Goal: Task Accomplishment & Management: Use online tool/utility

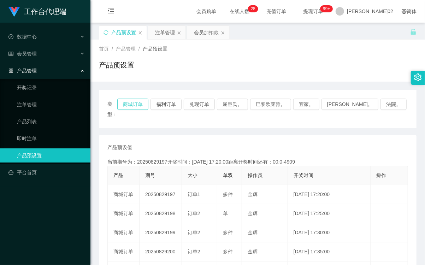
click at [149, 103] on button "商城订单" at bounding box center [132, 104] width 31 height 11
type button "k3wph"
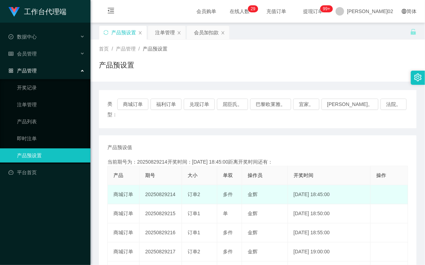
click at [166, 185] on td "20250829214" at bounding box center [161, 194] width 42 height 19
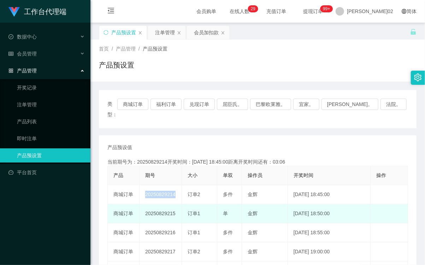
copy td "20250829214"
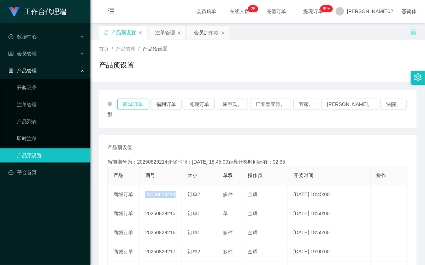
click at [144, 105] on button "商城订单" at bounding box center [132, 104] width 31 height 11
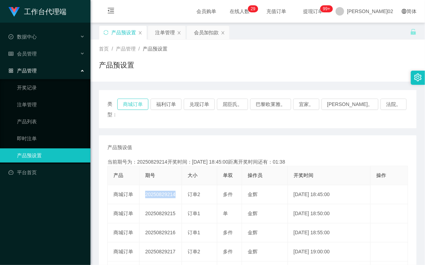
click at [147, 105] on button "商城订单" at bounding box center [132, 104] width 31 height 11
click at [239, 123] on div "类型： 商城订单 福利订单 兑现订单 屈臣氏。 巴黎欧莱雅。 宜家。 [PERSON_NAME]。 法院。 产品预设值 添加期号 当前期号为：20250829…" at bounding box center [258, 248] width 318 height 317
click at [139, 108] on button "商城订单" at bounding box center [132, 104] width 31 height 11
